Goal: Find specific page/section

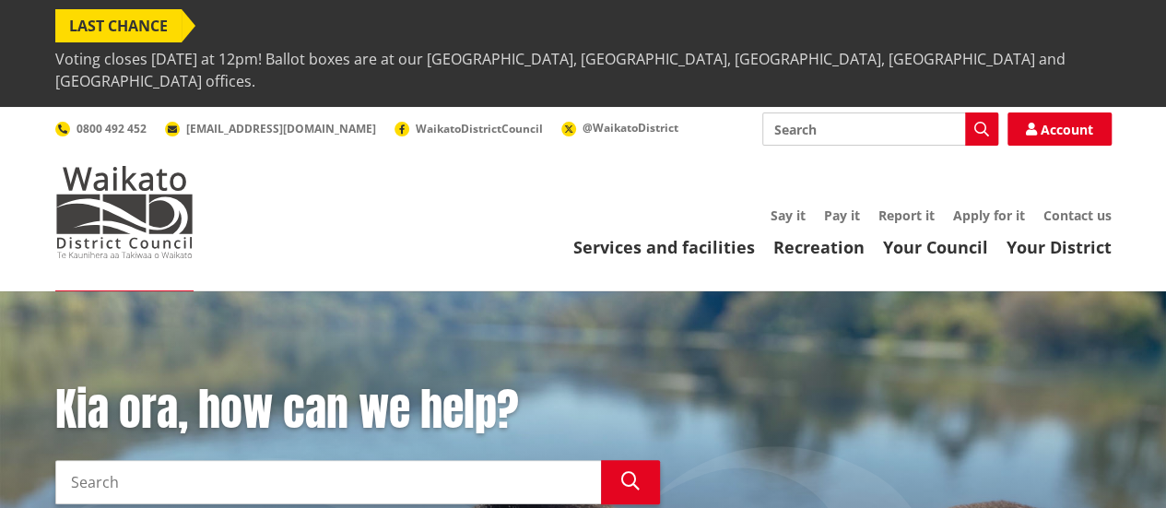
click at [497, 42] on span "Voting closes [DATE] at 12pm! Ballot boxes are at our [GEOGRAPHIC_DATA], [GEOGR…" at bounding box center [583, 69] width 1057 height 55
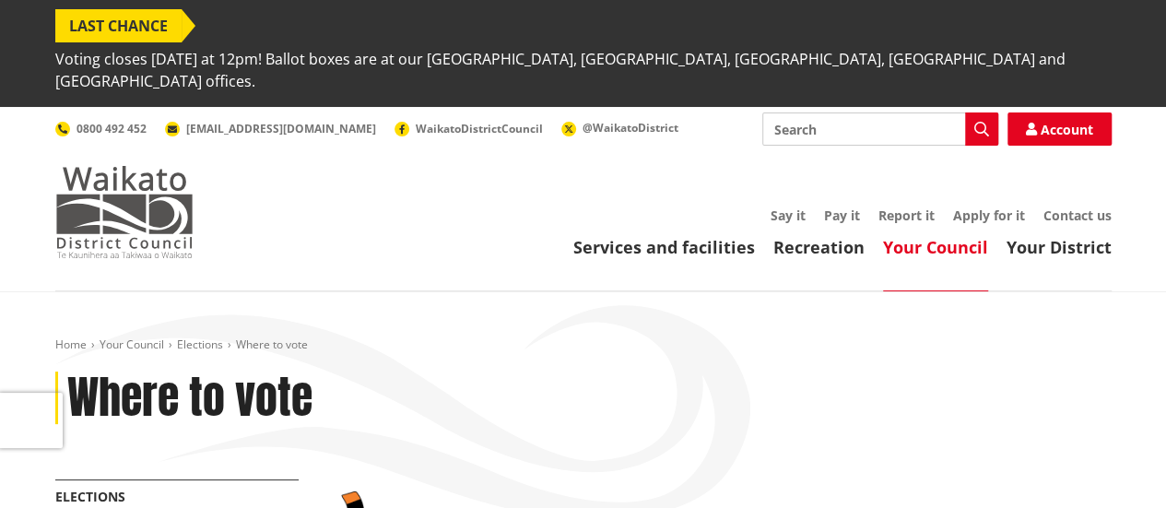
click at [115, 166] on img at bounding box center [124, 212] width 138 height 92
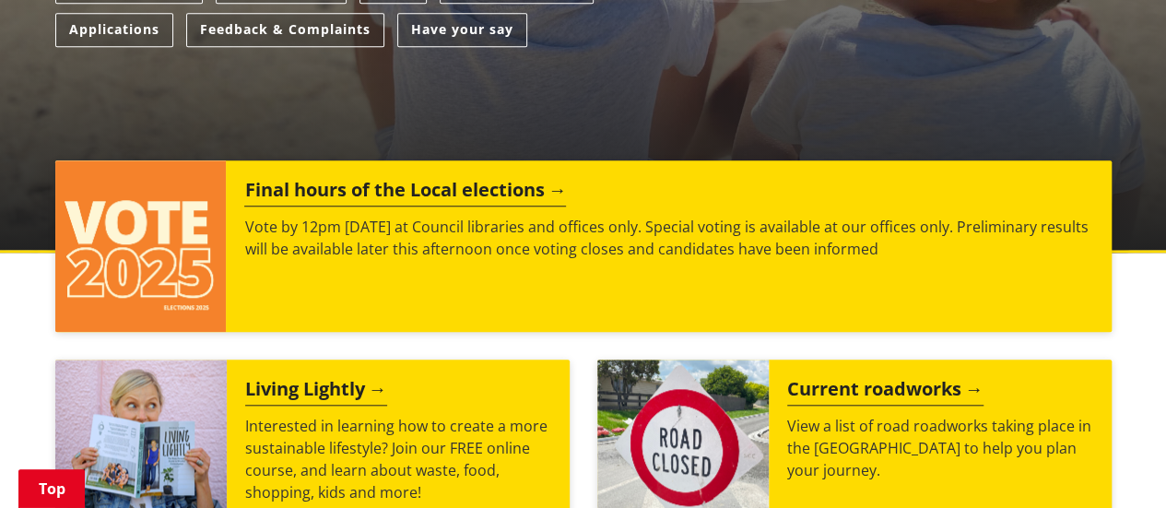
scroll to position [712, 0]
